Goal: Transaction & Acquisition: Book appointment/travel/reservation

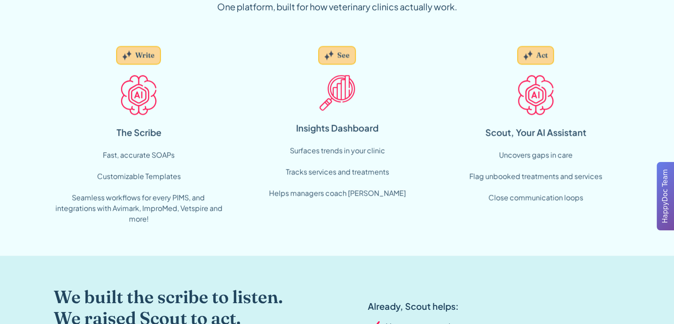
scroll to position [636, 0]
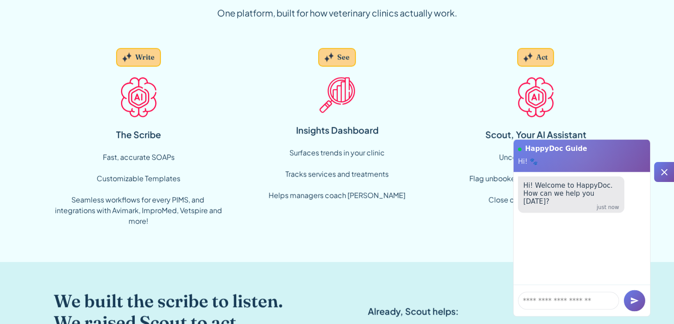
click at [640, 154] on div "HappyDoc Guide Hi! 🐾" at bounding box center [582, 155] width 137 height 32
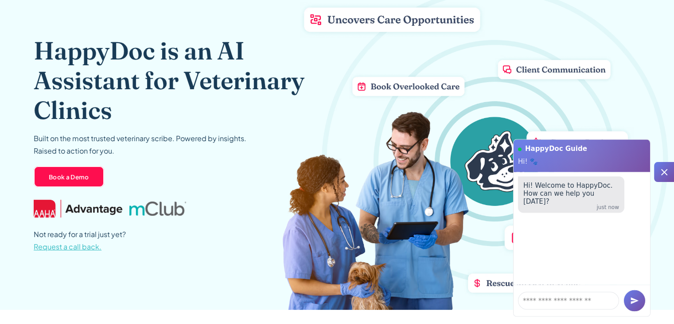
scroll to position [0, 0]
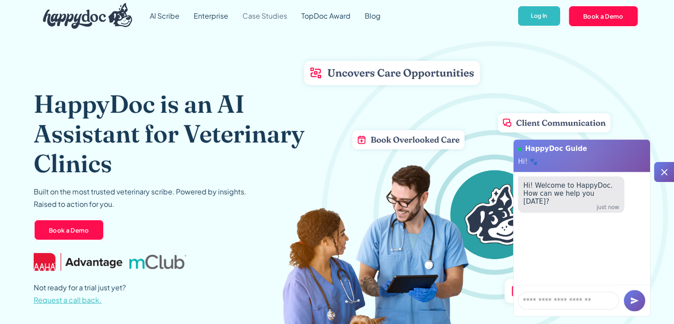
click at [264, 25] on link "Case Studies" at bounding box center [264, 16] width 59 height 32
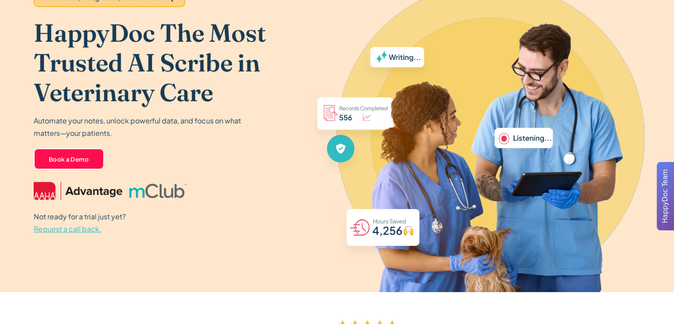
scroll to position [93, 0]
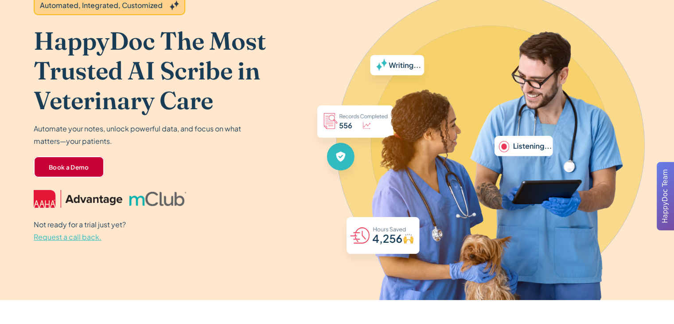
click at [84, 165] on link "Book a Demo" at bounding box center [69, 166] width 71 height 21
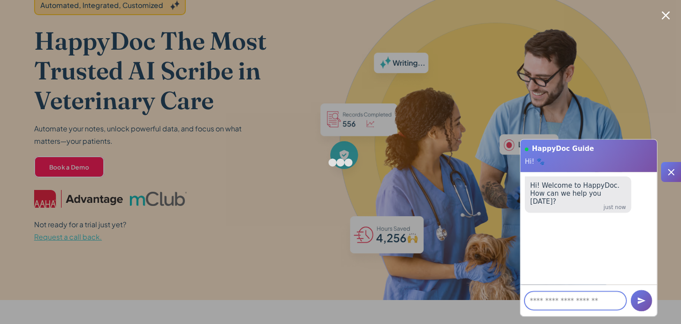
click at [660, 12] on div at bounding box center [340, 162] width 681 height 324
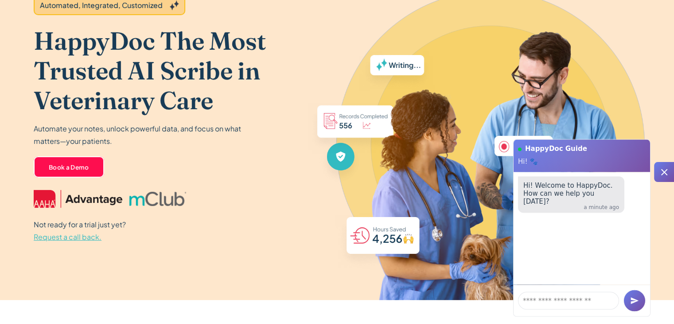
click at [639, 116] on div at bounding box center [590, 162] width 169 height 200
click at [634, 155] on div "HappyDoc Guide Hi! 🐾" at bounding box center [582, 155] width 137 height 32
click at [630, 152] on h1 "HappyDoc Guide" at bounding box center [585, 149] width 121 height 9
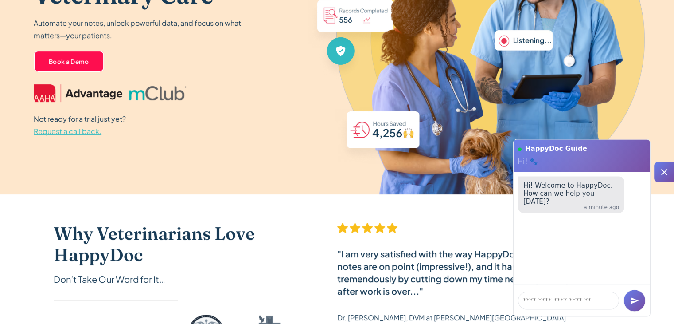
scroll to position [197, 0]
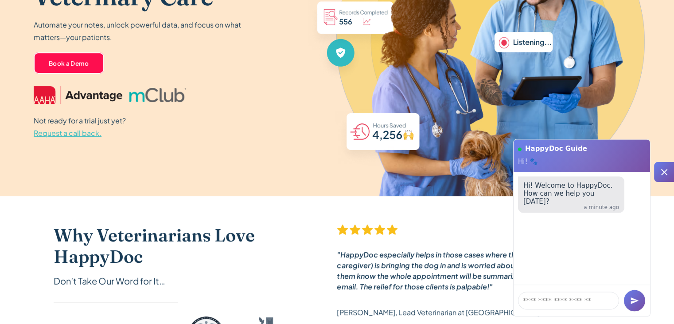
click at [663, 174] on icon at bounding box center [664, 172] width 11 height 11
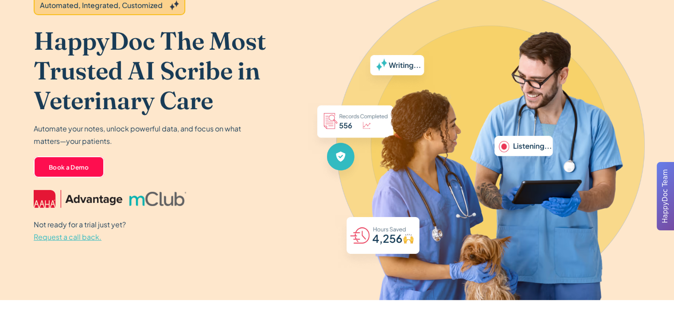
click at [422, 189] on img at bounding box center [459, 160] width 364 height 279
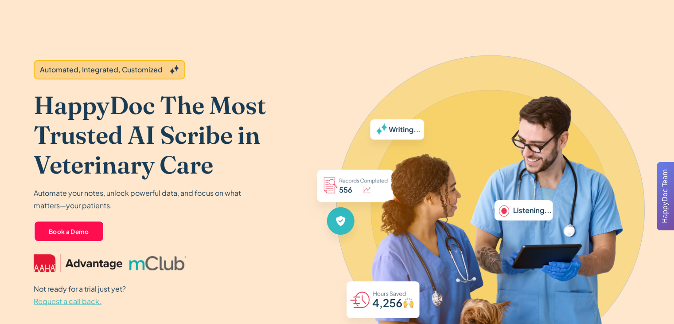
scroll to position [0, 0]
